Goal: Communication & Community: Answer question/provide support

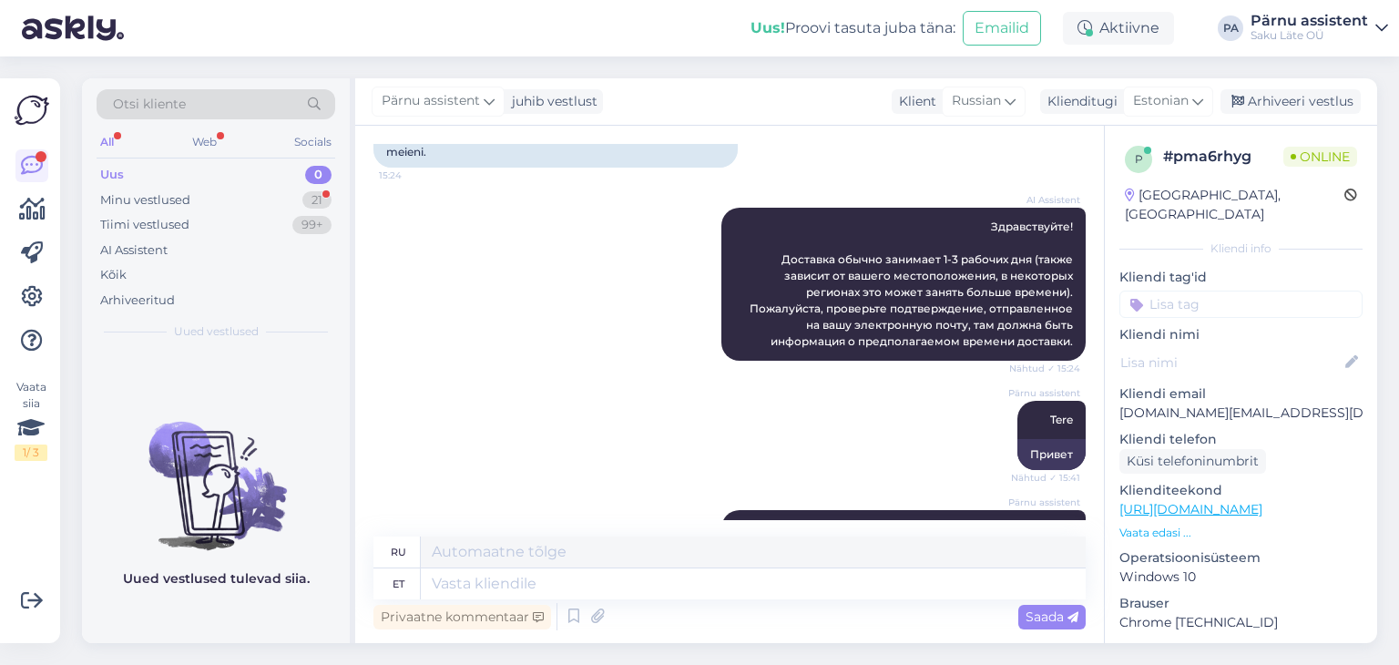
scroll to position [495, 0]
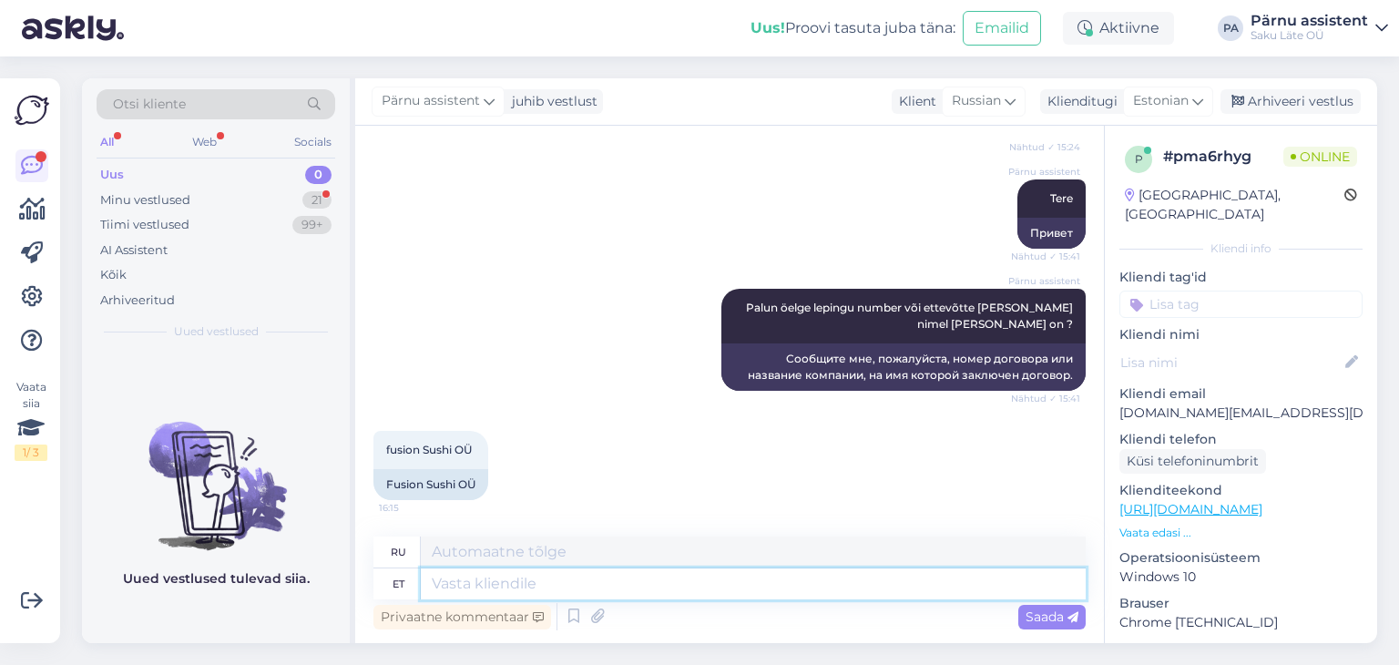
click at [611, 591] on textarea at bounding box center [753, 583] width 665 height 31
type textarea "O"
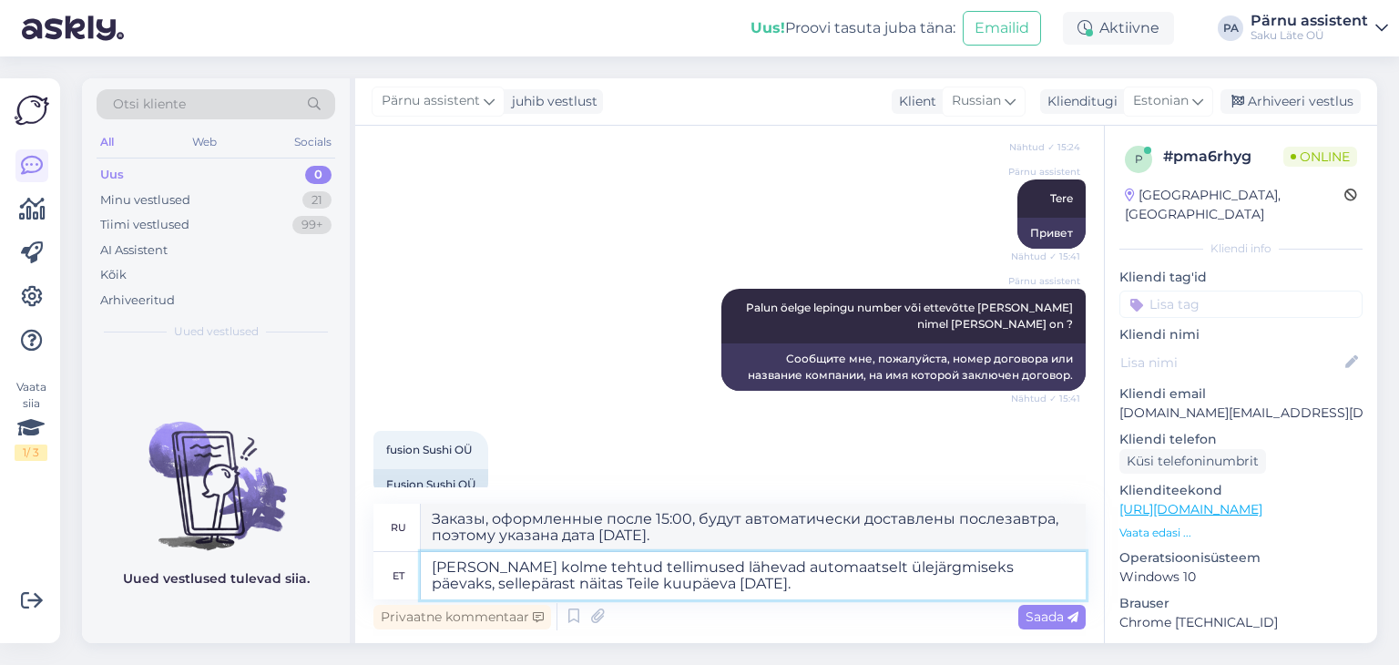
click at [964, 566] on textarea "[PERSON_NAME] kolme tehtud tellimused lähevad automaatselt ülejärgmiseks päevak…" at bounding box center [753, 575] width 665 height 47
click at [750, 586] on textarea "[PERSON_NAME] kolme tehtud tellimused lähevad automaatselt ülejärgmiseks tööpäe…" at bounding box center [753, 575] width 665 height 47
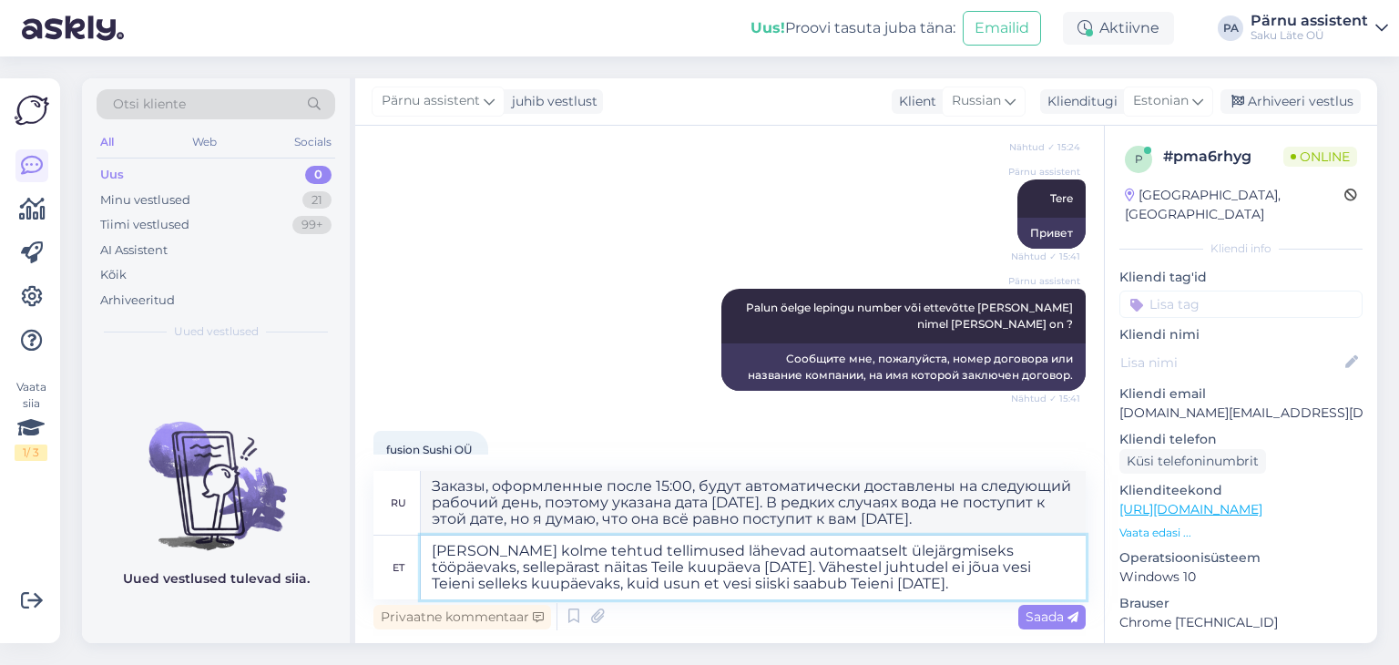
type textarea "[PERSON_NAME] kolme tehtud tellimused lähevad automaatselt ülejärgmiseks tööpäe…"
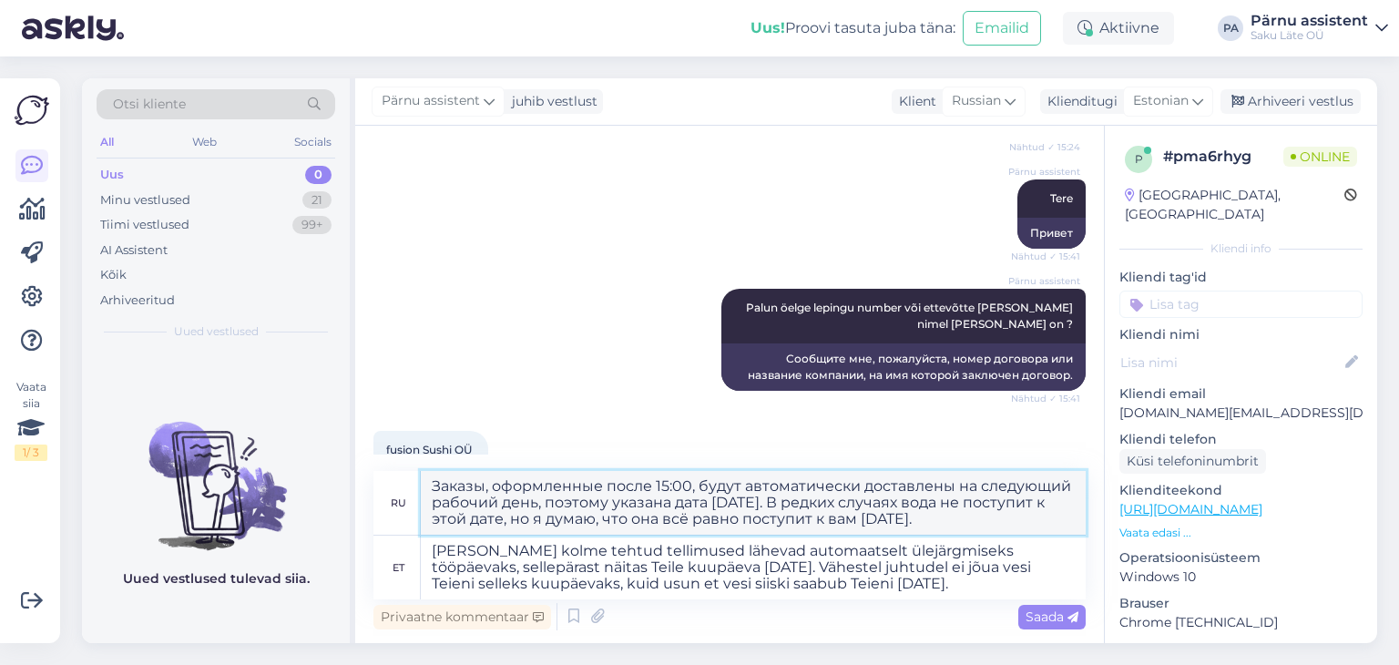
drag, startPoint x: 910, startPoint y: 517, endPoint x: 431, endPoint y: 489, distance: 479.9
click at [431, 489] on textarea "Заказы, оформленные после 15:00, будут автоматически доставлены на следующий ра…" at bounding box center [753, 503] width 665 height 64
type textarea "Заказы, оформленные после 15:00, будут автоматически доставлены на следующий ра…"
click at [1040, 613] on span "Saada" at bounding box center [1051, 616] width 53 height 16
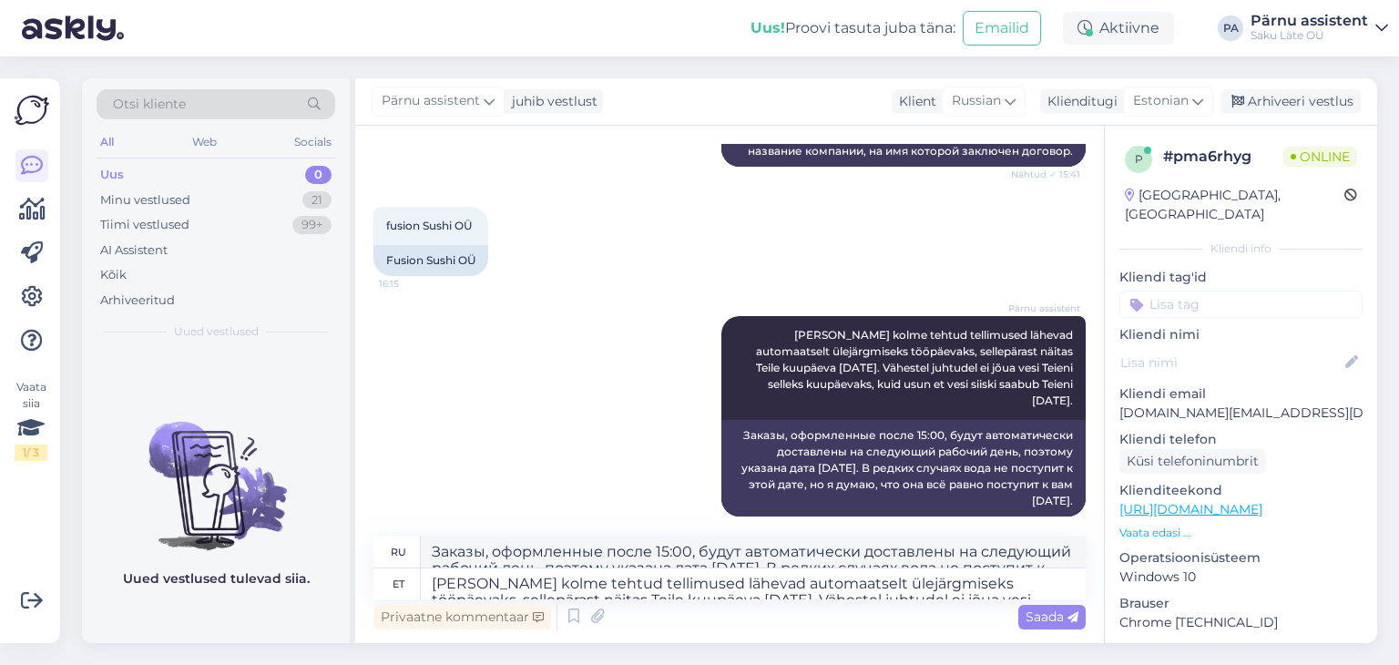
scroll to position [718, 0]
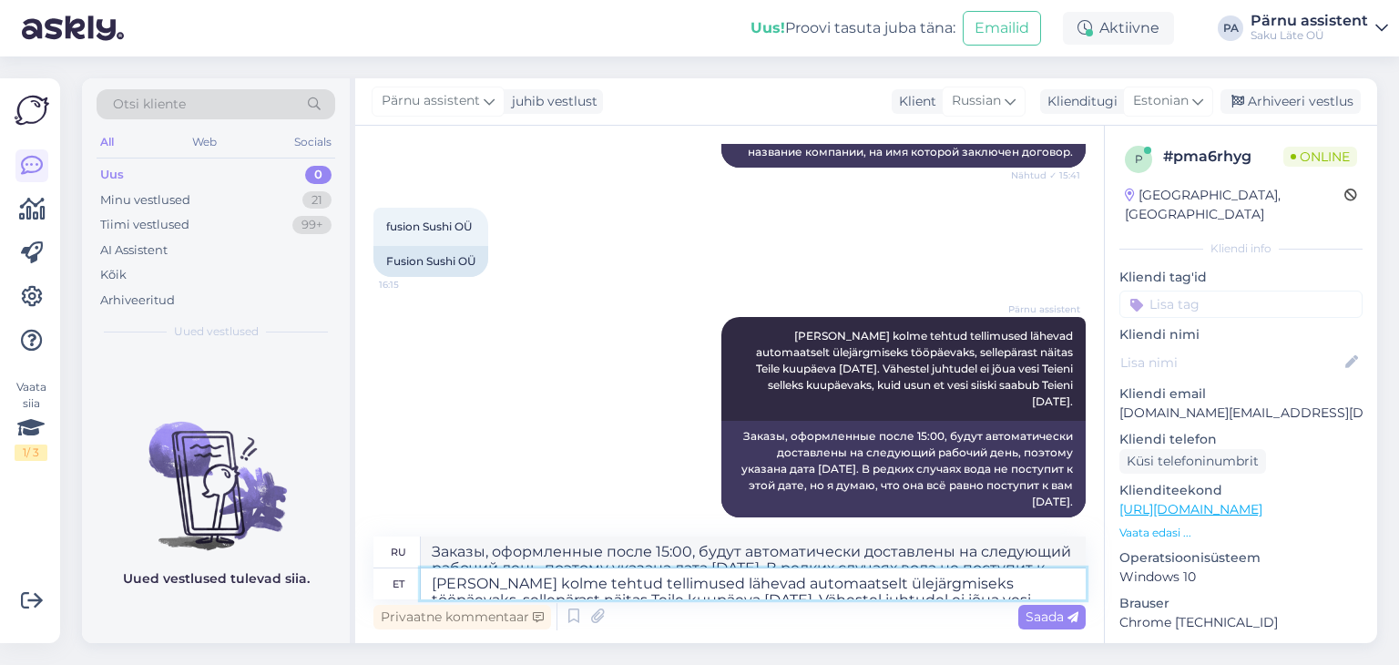
click at [535, 586] on textarea "[PERSON_NAME] kolme tehtud tellimused lähevad automaatselt ülejärgmiseks tööpäe…" at bounding box center [753, 583] width 665 height 31
drag, startPoint x: 733, startPoint y: 416, endPoint x: 1056, endPoint y: 478, distance: 329.2
click at [1056, 478] on div "Заказы, оформленные после 15:00, будут автоматически доставлены на следующий ра…" at bounding box center [903, 469] width 364 height 97
copy div "Заказы, оформленные после 15:00, будут автоматически доставлены на следующий ра…"
click at [928, 483] on div "Заказы, оформленные после 15:00, будут автоматически доставлены на следующий ра…" at bounding box center [903, 469] width 364 height 97
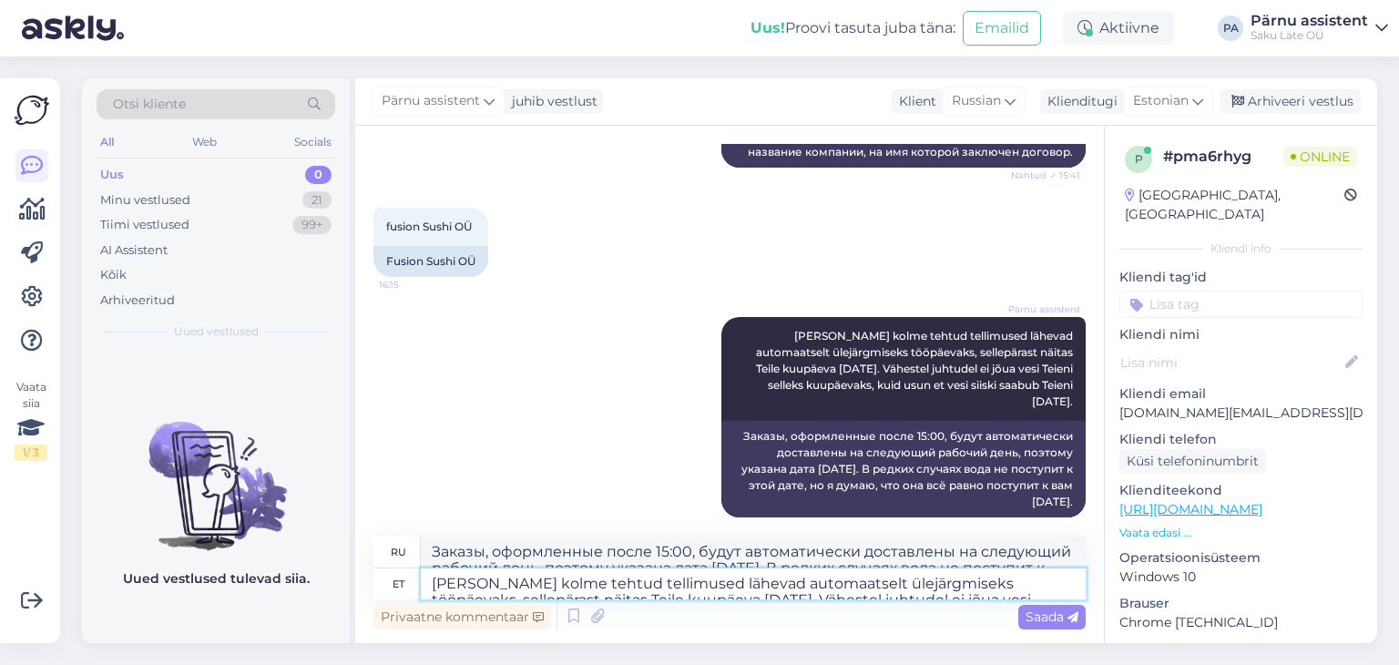
click at [597, 579] on textarea "[PERSON_NAME] kolme tehtud tellimused lähevad automaatselt ülejärgmiseks tööpäe…" at bounding box center [753, 583] width 665 height 31
